Goal: Information Seeking & Learning: Learn about a topic

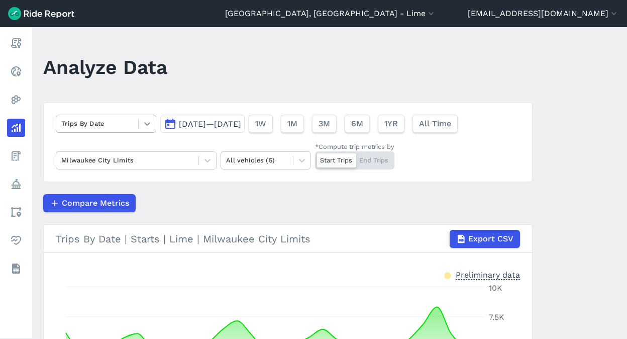
click at [142, 126] on icon at bounding box center [147, 124] width 10 height 10
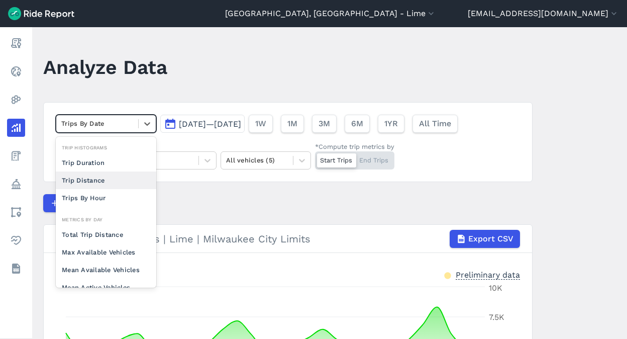
click at [109, 185] on div "Trip Distance" at bounding box center [106, 180] width 100 height 18
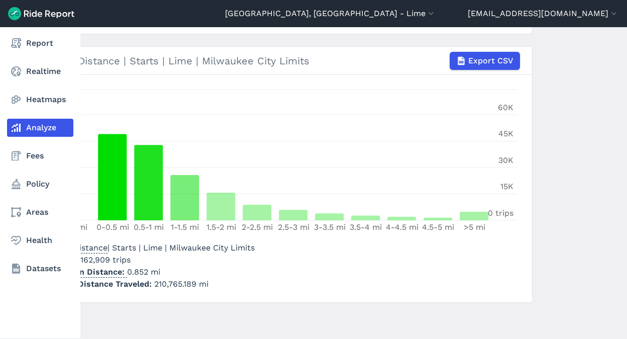
scroll to position [1, 0]
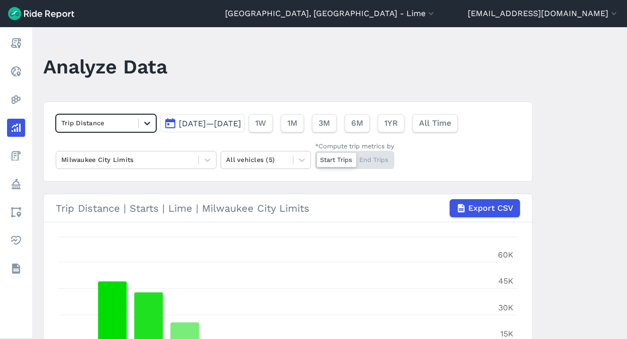
click at [139, 127] on div at bounding box center [147, 123] width 17 height 17
click at [142, 127] on icon at bounding box center [147, 123] width 10 height 10
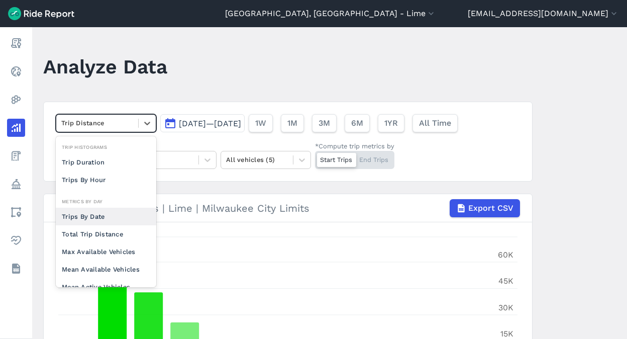
scroll to position [87, 0]
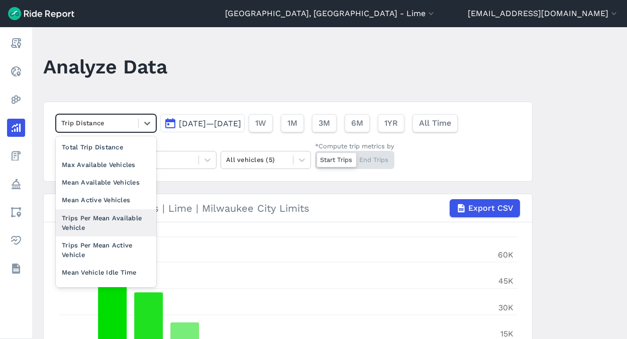
click at [133, 225] on div "Trips Per Mean Available Vehicle" at bounding box center [106, 222] width 100 height 27
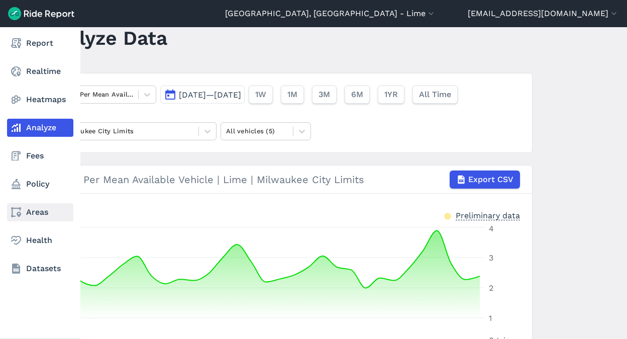
scroll to position [12, 0]
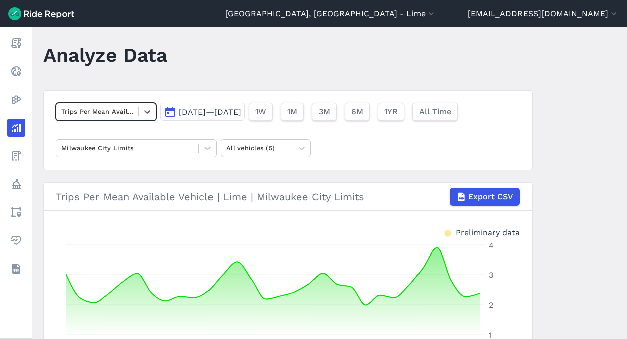
click at [128, 115] on div at bounding box center [97, 112] width 72 height 12
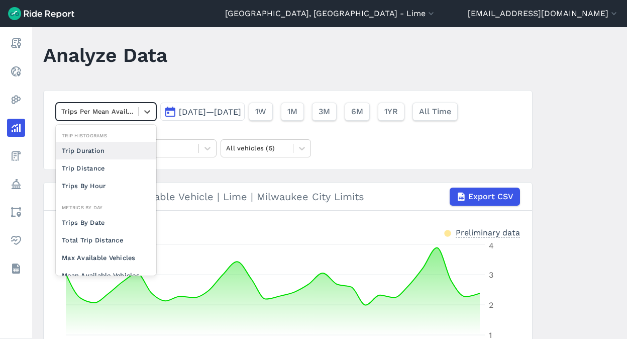
click at [116, 150] on div "Trip Duration" at bounding box center [106, 151] width 100 height 18
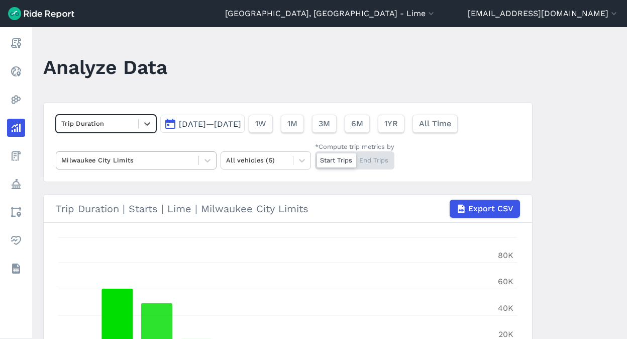
click at [132, 155] on div at bounding box center [127, 160] width 132 height 12
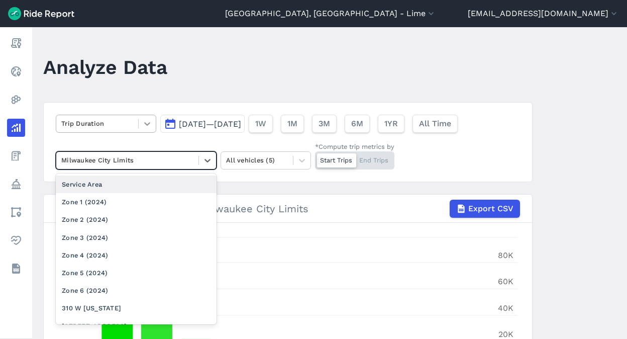
click at [139, 130] on div at bounding box center [147, 123] width 17 height 17
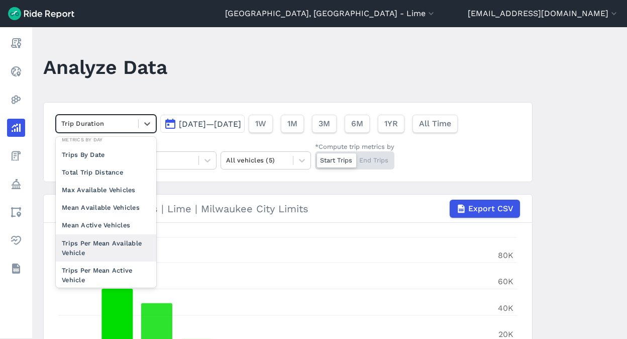
scroll to position [87, 0]
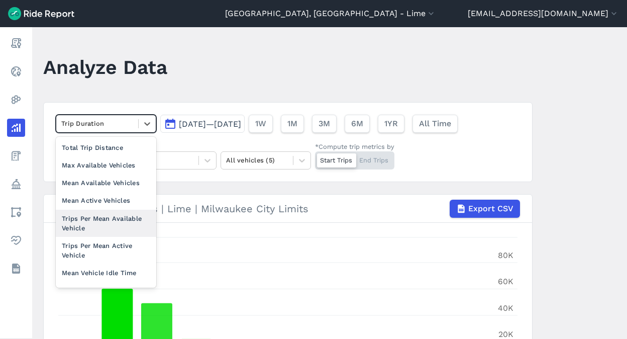
click at [113, 215] on div "Trips Per Mean Available Vehicle" at bounding box center [106, 223] width 100 height 27
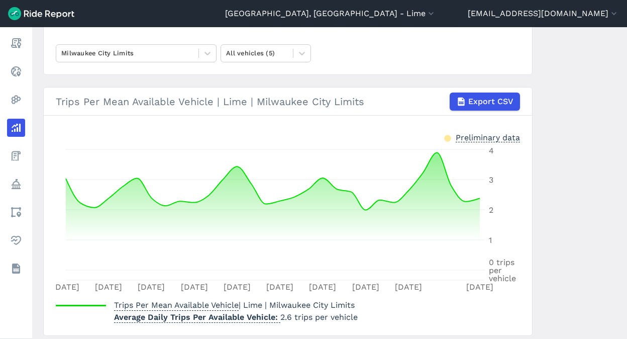
scroll to position [108, 0]
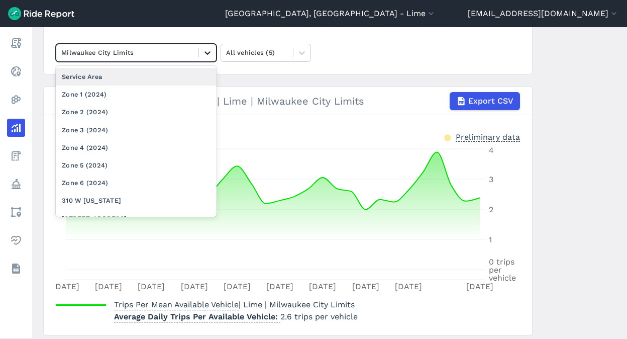
click at [205, 54] on icon at bounding box center [207, 53] width 10 height 10
click at [169, 83] on div "Service Area" at bounding box center [136, 77] width 161 height 18
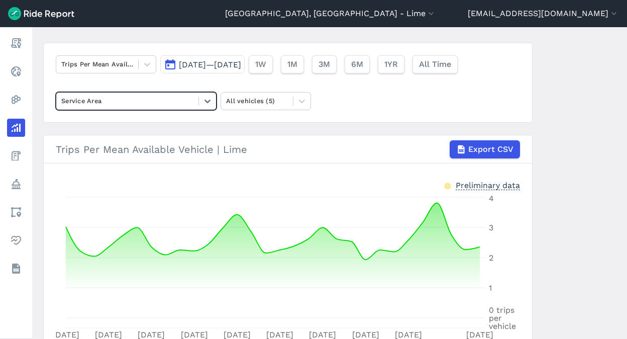
scroll to position [61, 0]
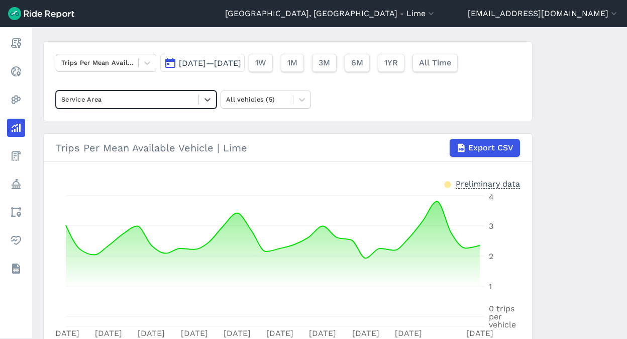
click at [190, 103] on div at bounding box center [127, 99] width 132 height 12
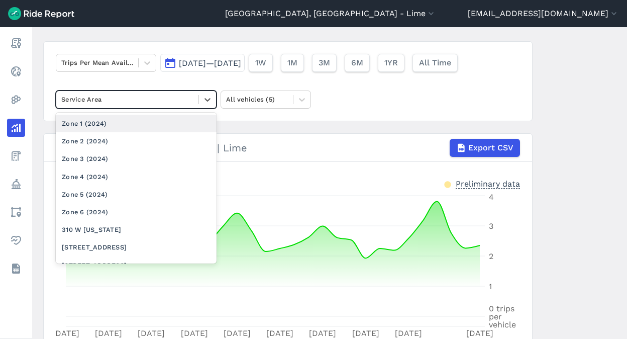
click at [144, 72] on div "Trips Per Mean Available Vehicle [DATE]—[DATE] 1W 1M 3M 6M 1YR All Time option …" at bounding box center [287, 81] width 489 height 80
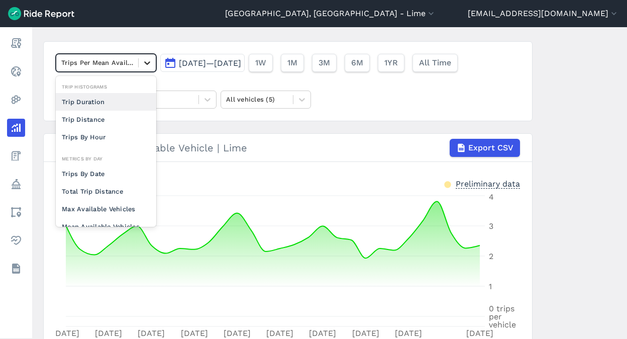
click at [144, 64] on icon at bounding box center [147, 63] width 10 height 10
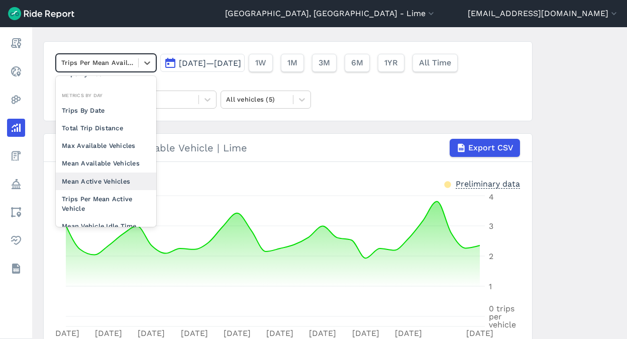
scroll to position [77, 0]
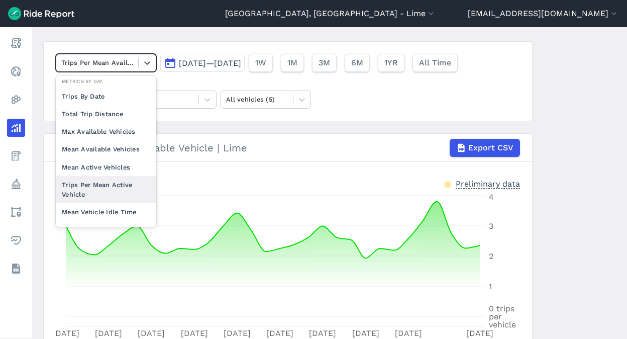
click at [120, 187] on div "Trips Per Mean Active Vehicle" at bounding box center [106, 189] width 100 height 27
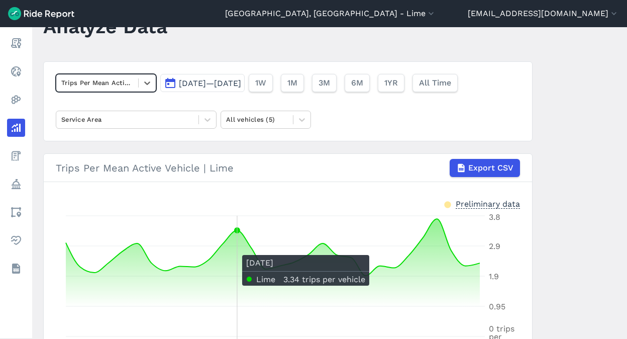
scroll to position [29, 0]
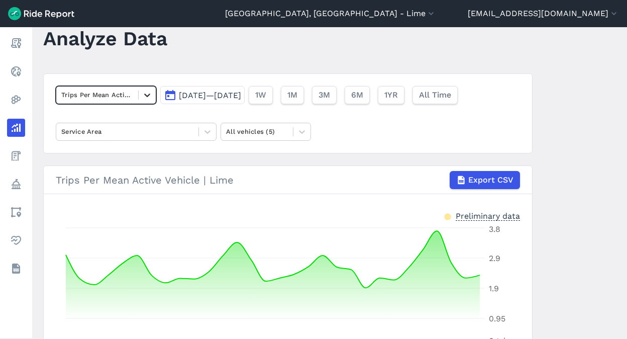
click at [143, 97] on icon at bounding box center [147, 95] width 10 height 10
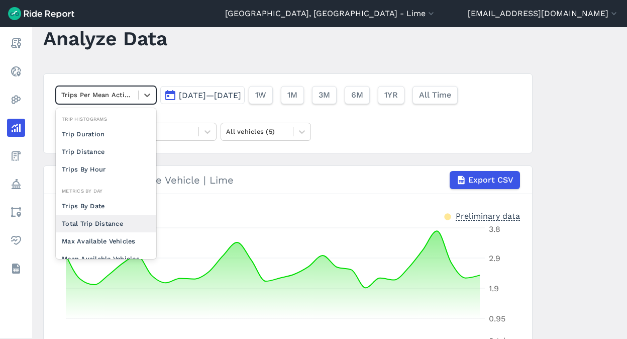
scroll to position [77, 0]
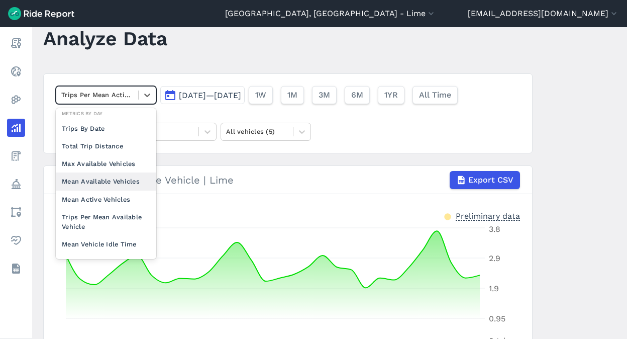
click at [132, 185] on div "Mean Available Vehicles" at bounding box center [106, 181] width 100 height 18
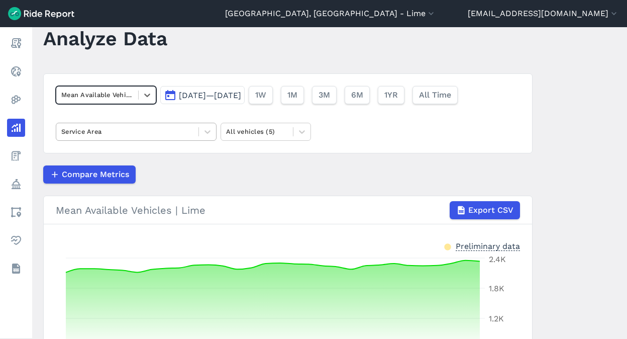
click at [185, 139] on div "Service Area" at bounding box center [136, 132] width 161 height 18
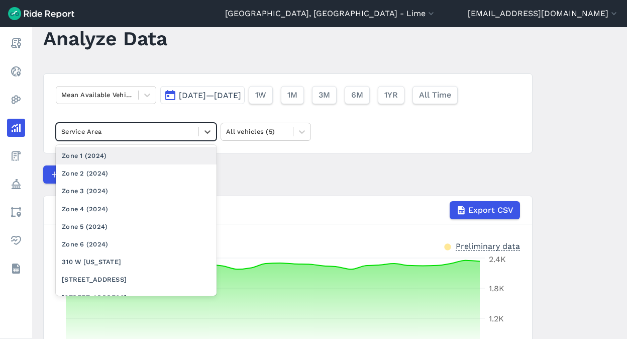
click at [176, 157] on div "Zone 1 (2024)" at bounding box center [136, 156] width 161 height 18
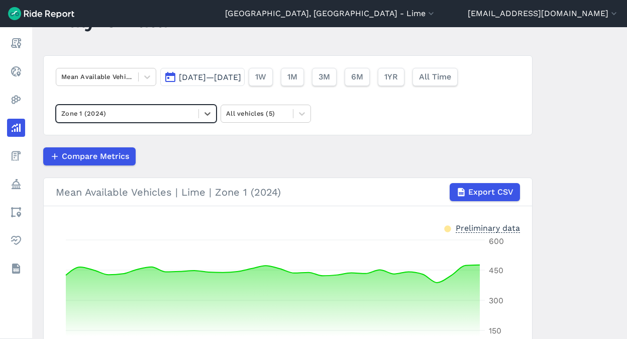
scroll to position [43, 0]
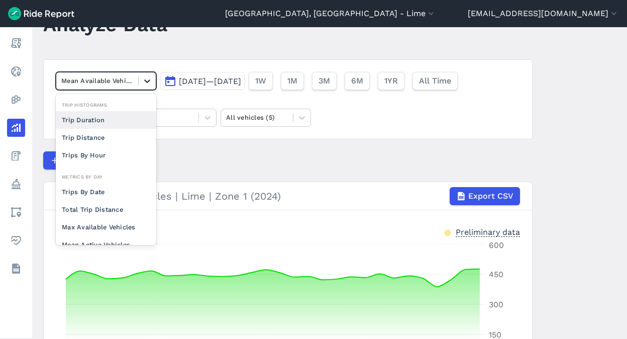
click at [147, 80] on icon at bounding box center [147, 81] width 6 height 4
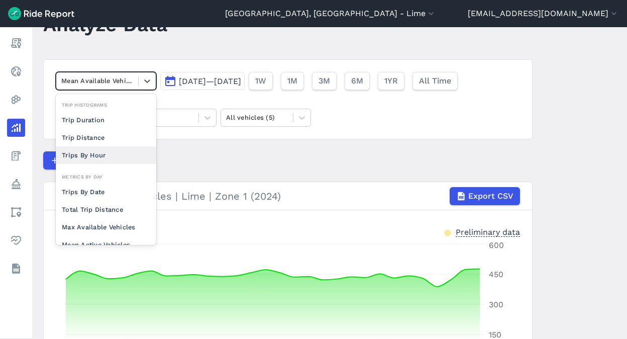
scroll to position [87, 0]
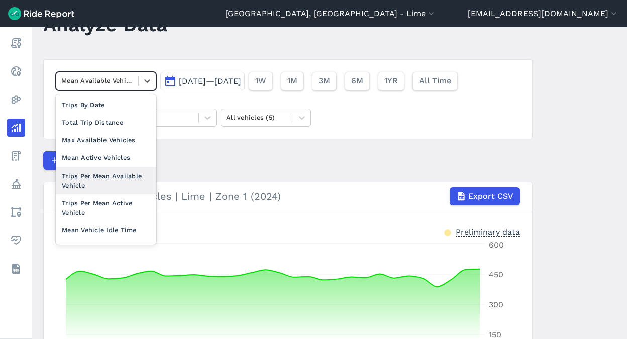
click at [129, 176] on div "Trips Per Mean Available Vehicle" at bounding box center [106, 180] width 100 height 27
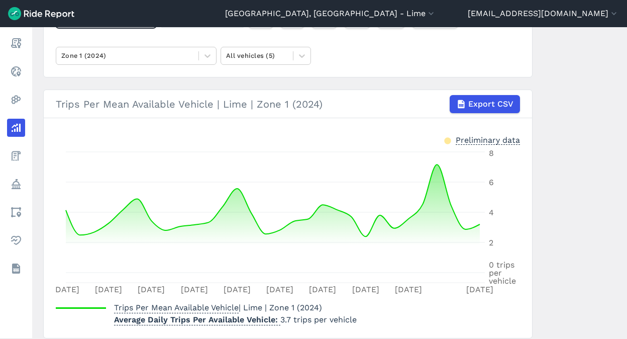
scroll to position [104, 0]
click at [207, 58] on icon at bounding box center [207, 57] width 10 height 10
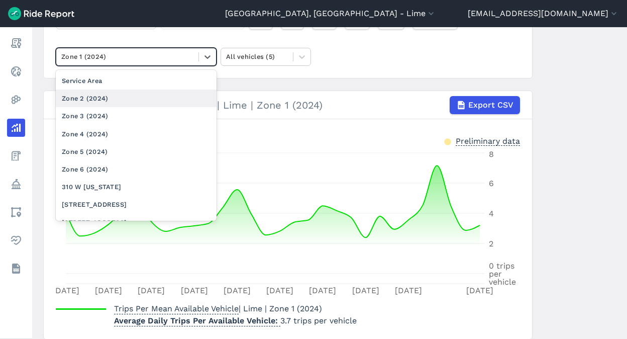
click at [173, 94] on div "Zone 2 (2024)" at bounding box center [136, 98] width 161 height 18
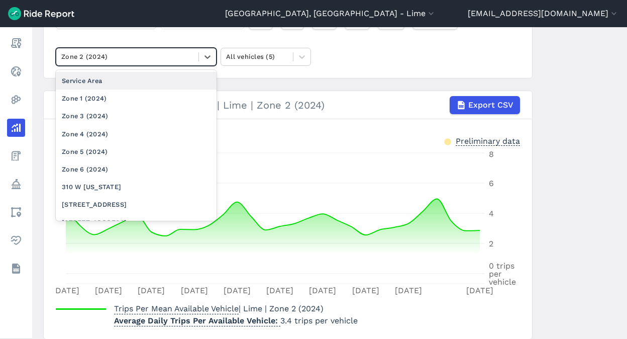
click at [186, 64] on div "Zone 2 (2024)" at bounding box center [127, 57] width 142 height 16
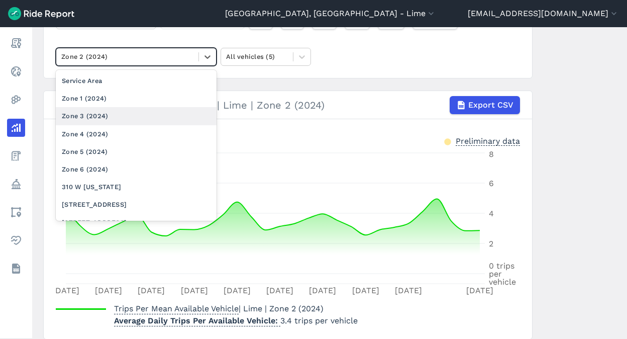
click at [162, 113] on div "Zone 3 (2024)" at bounding box center [136, 116] width 161 height 18
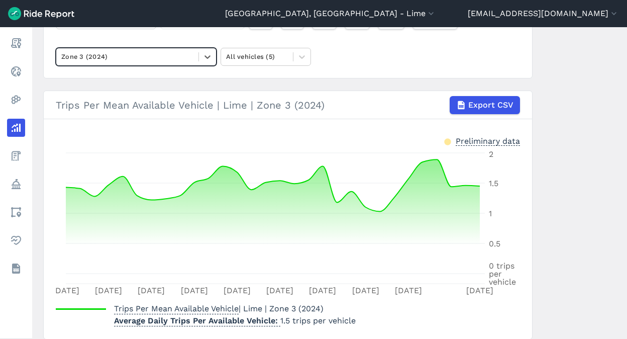
click at [163, 59] on div at bounding box center [127, 57] width 132 height 12
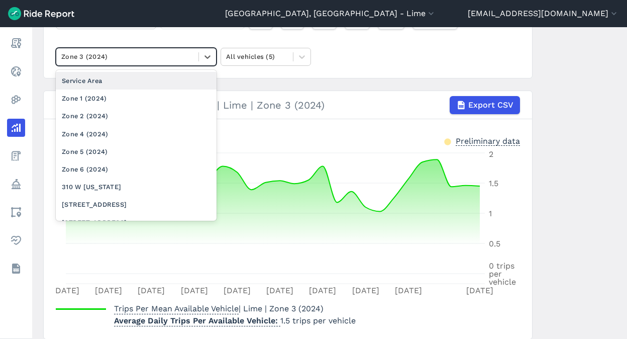
click at [162, 61] on div at bounding box center [127, 57] width 132 height 12
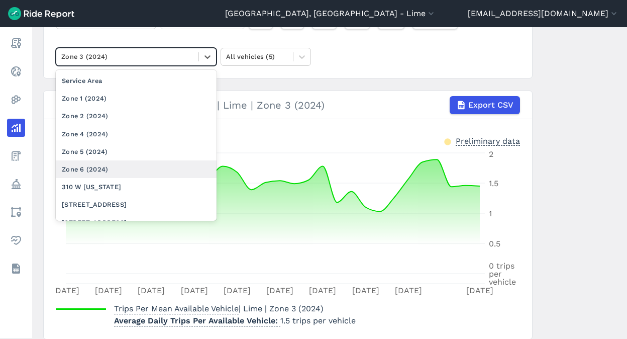
click at [118, 170] on div "Zone 6 (2024)" at bounding box center [136, 169] width 161 height 18
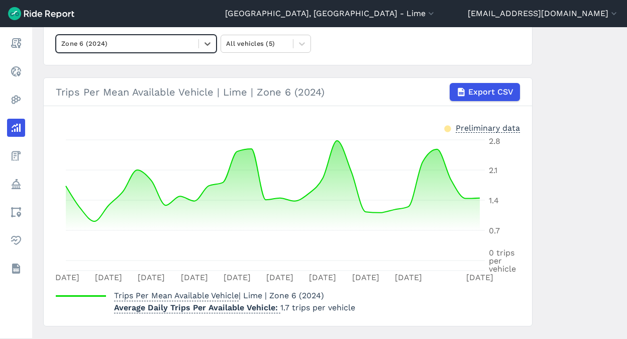
scroll to position [118, 0]
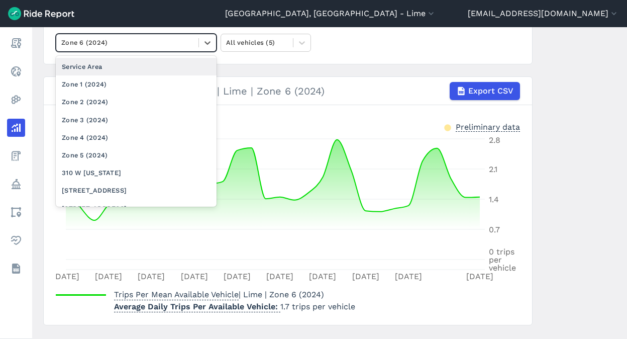
click at [146, 39] on div at bounding box center [127, 43] width 132 height 12
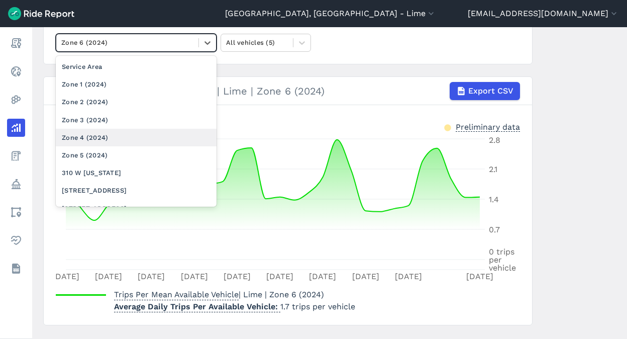
click at [97, 138] on div "Zone 4 (2024)" at bounding box center [136, 138] width 161 height 18
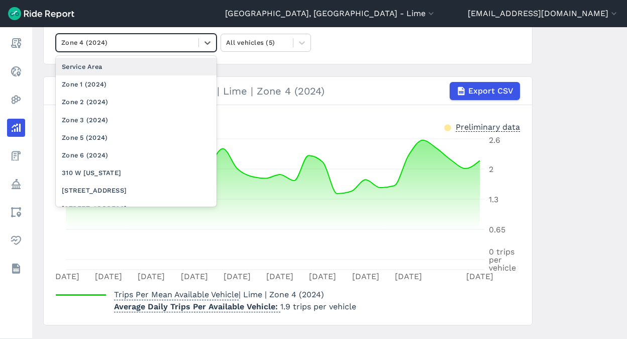
click at [160, 51] on div "Zone 4 (2024)" at bounding box center [136, 43] width 161 height 18
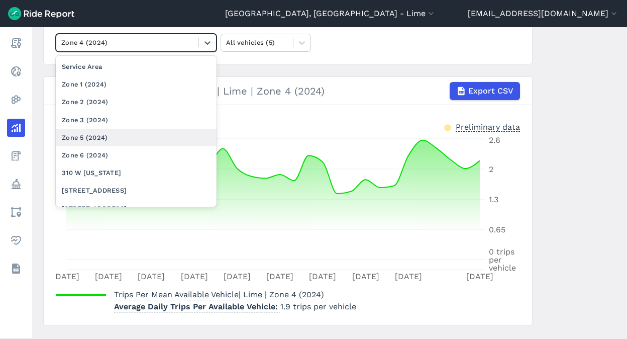
click at [110, 139] on div "Zone 5 (2024)" at bounding box center [136, 138] width 161 height 18
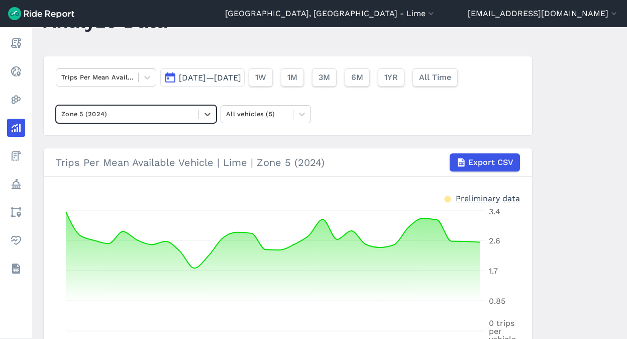
scroll to position [42, 0]
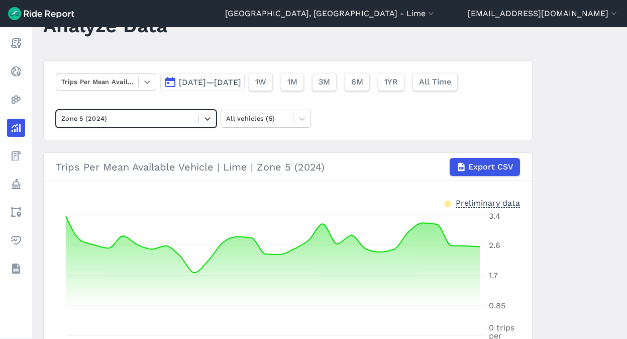
click at [144, 81] on icon at bounding box center [147, 82] width 6 height 4
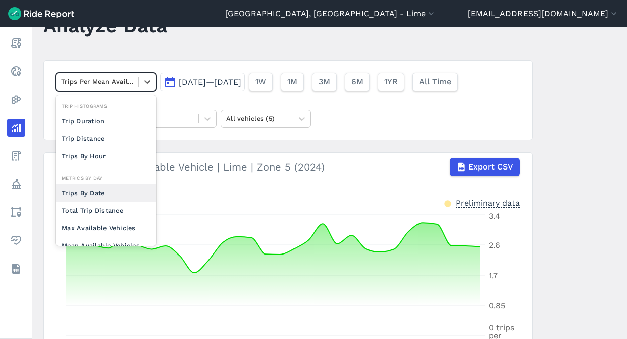
click at [98, 197] on div "Trips By Date" at bounding box center [106, 193] width 100 height 18
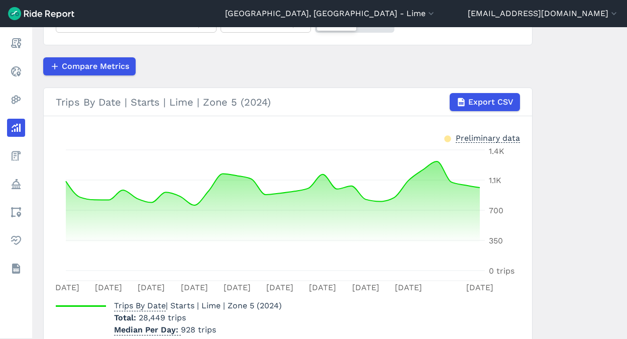
scroll to position [94, 0]
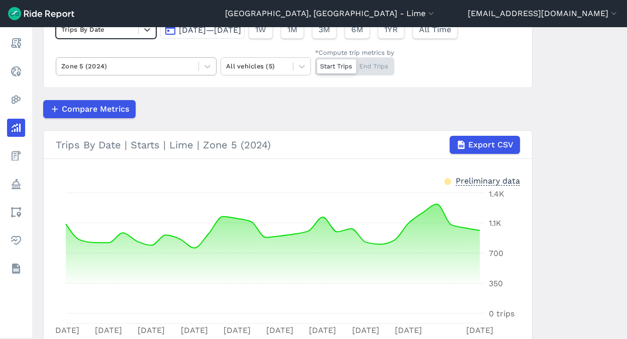
click at [175, 67] on div at bounding box center [127, 66] width 132 height 12
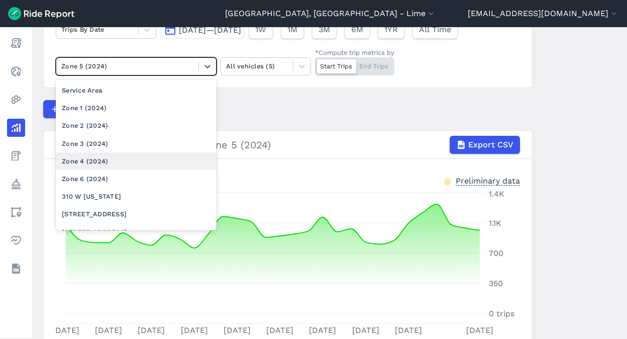
click at [132, 165] on div "Zone 4 (2024)" at bounding box center [136, 161] width 161 height 18
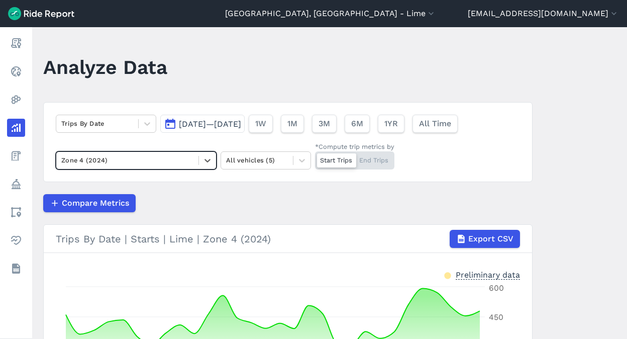
click at [162, 160] on div at bounding box center [127, 160] width 132 height 12
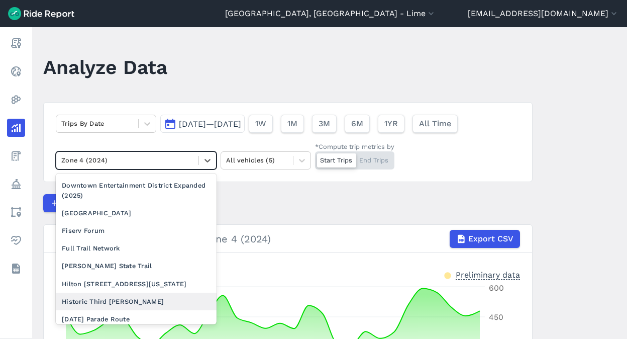
scroll to position [792, 0]
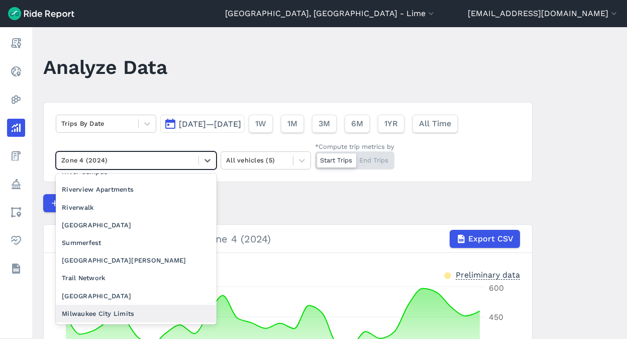
click at [116, 314] on div "Milwaukee City Limits" at bounding box center [136, 313] width 161 height 18
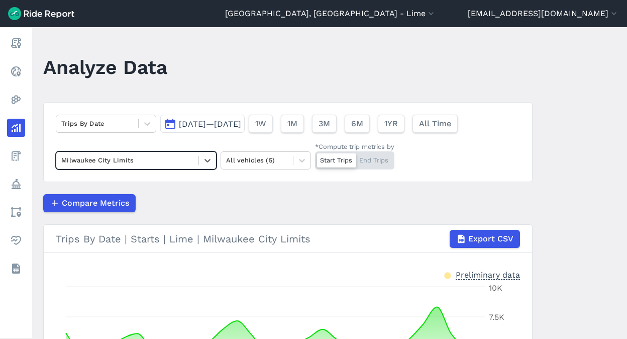
click at [241, 125] on span "[DATE]—[DATE]" at bounding box center [210, 124] width 62 height 10
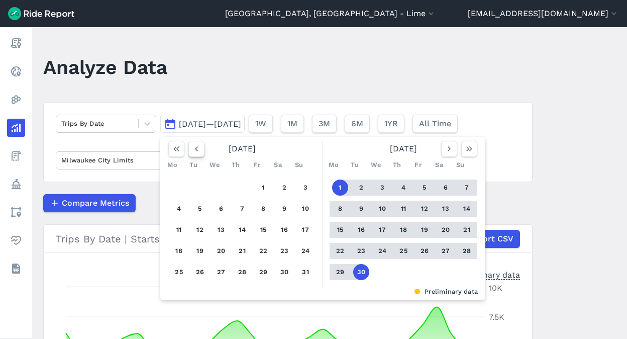
click at [200, 145] on button "button" at bounding box center [196, 149] width 16 height 16
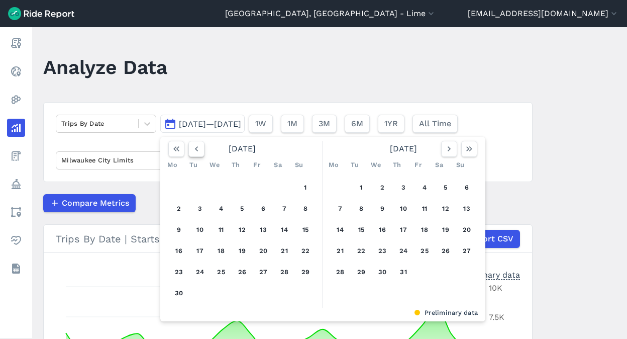
click at [200, 145] on button "button" at bounding box center [196, 149] width 16 height 16
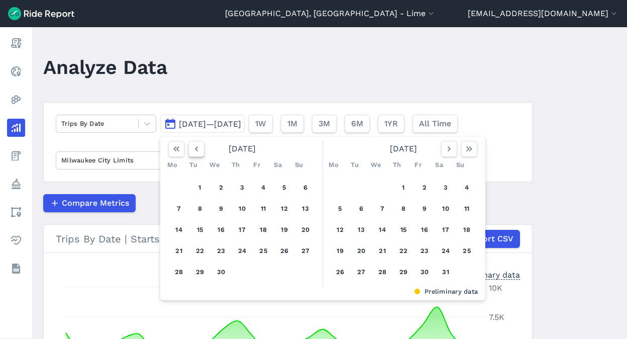
click at [200, 145] on button "button" at bounding box center [196, 149] width 16 height 16
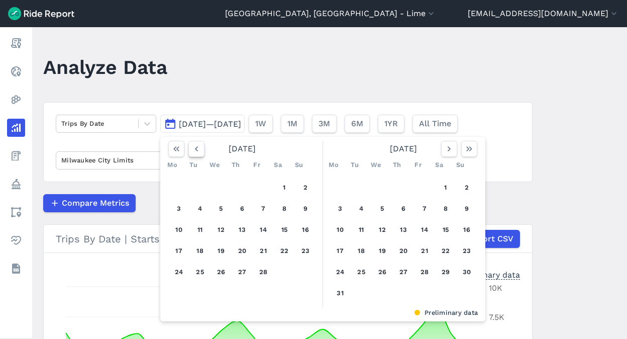
click at [200, 145] on button "button" at bounding box center [196, 149] width 16 height 16
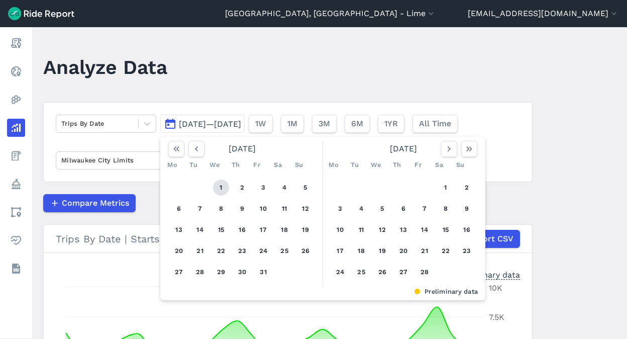
click at [224, 184] on button "1" at bounding box center [221, 187] width 16 height 16
click at [470, 148] on use "button" at bounding box center [469, 148] width 6 height 5
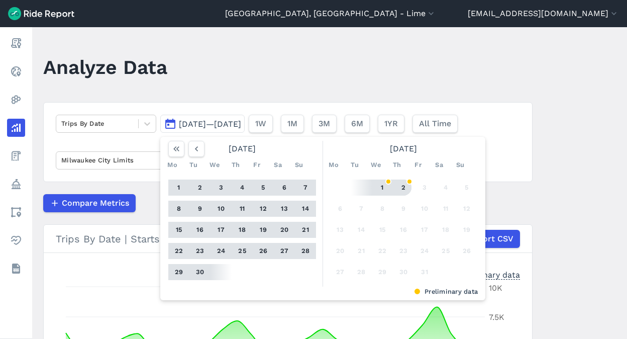
click at [404, 186] on button "2" at bounding box center [403, 187] width 16 height 16
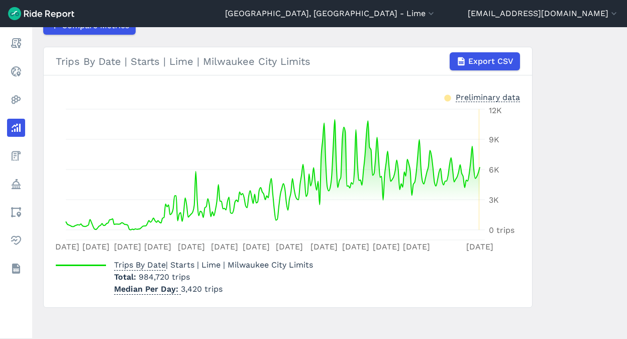
scroll to position [179, 0]
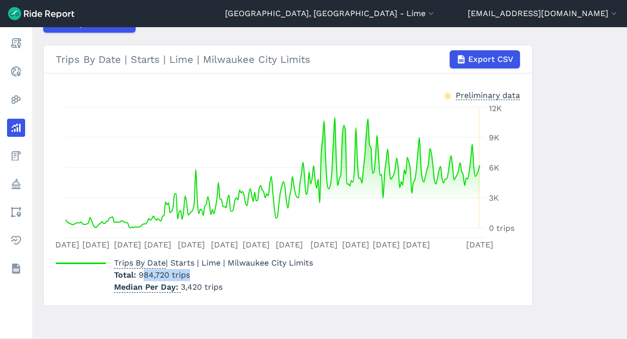
drag, startPoint x: 142, startPoint y: 274, endPoint x: 194, endPoint y: 274, distance: 51.8
click at [194, 274] on p "Total 984,720 trips" at bounding box center [213, 275] width 199 height 12
click at [580, 193] on main "Analyze Data Trips By Date [DATE]—[DATE] 1W 1M 3M 6M 1YR All Time Milwaukee Cit…" at bounding box center [329, 183] width 595 height 312
